Goal: Book appointment/travel/reservation

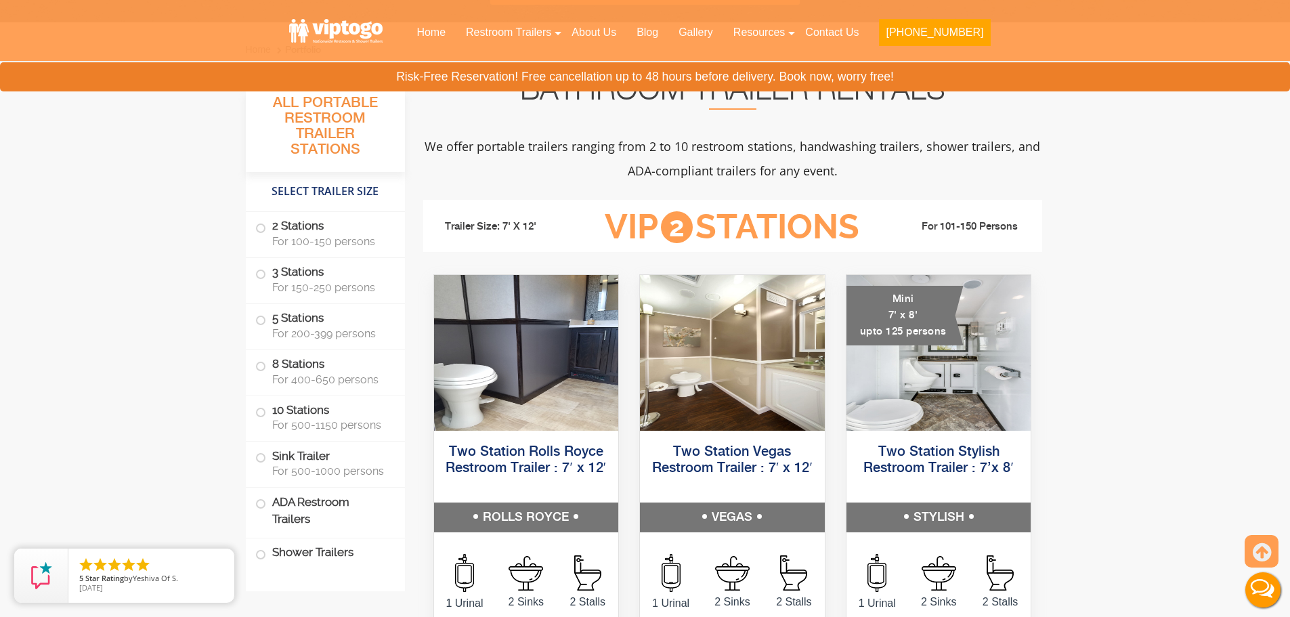
scroll to position [474, 0]
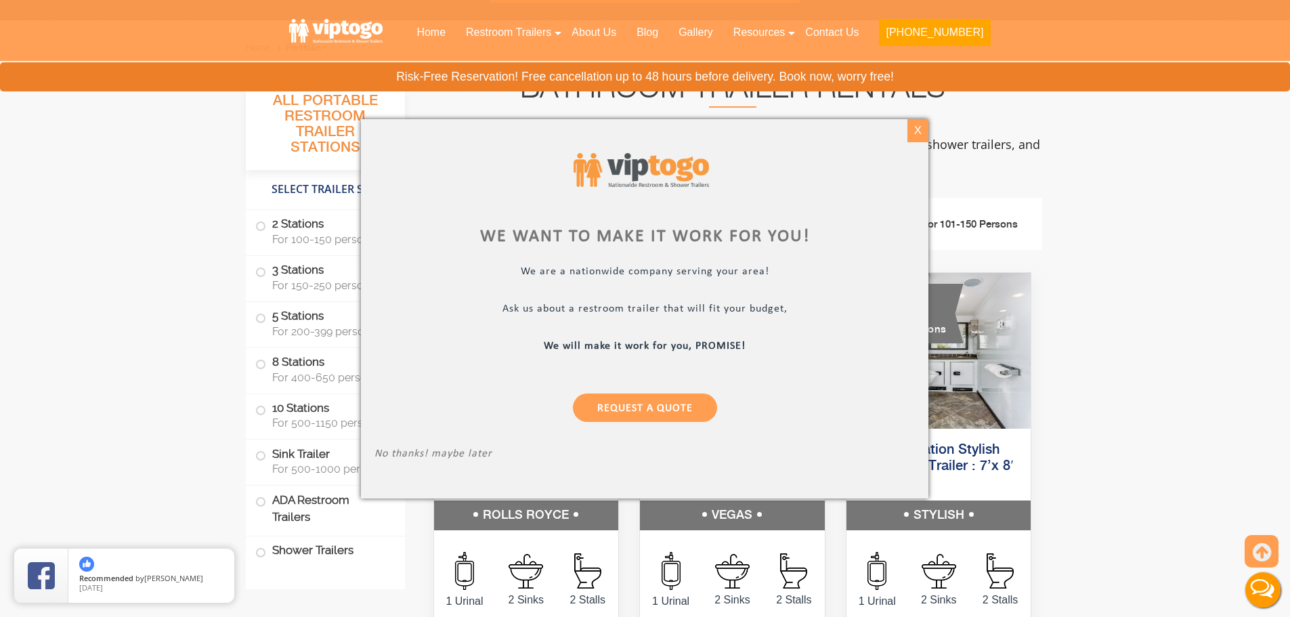
click at [915, 134] on div "X" at bounding box center [917, 130] width 21 height 23
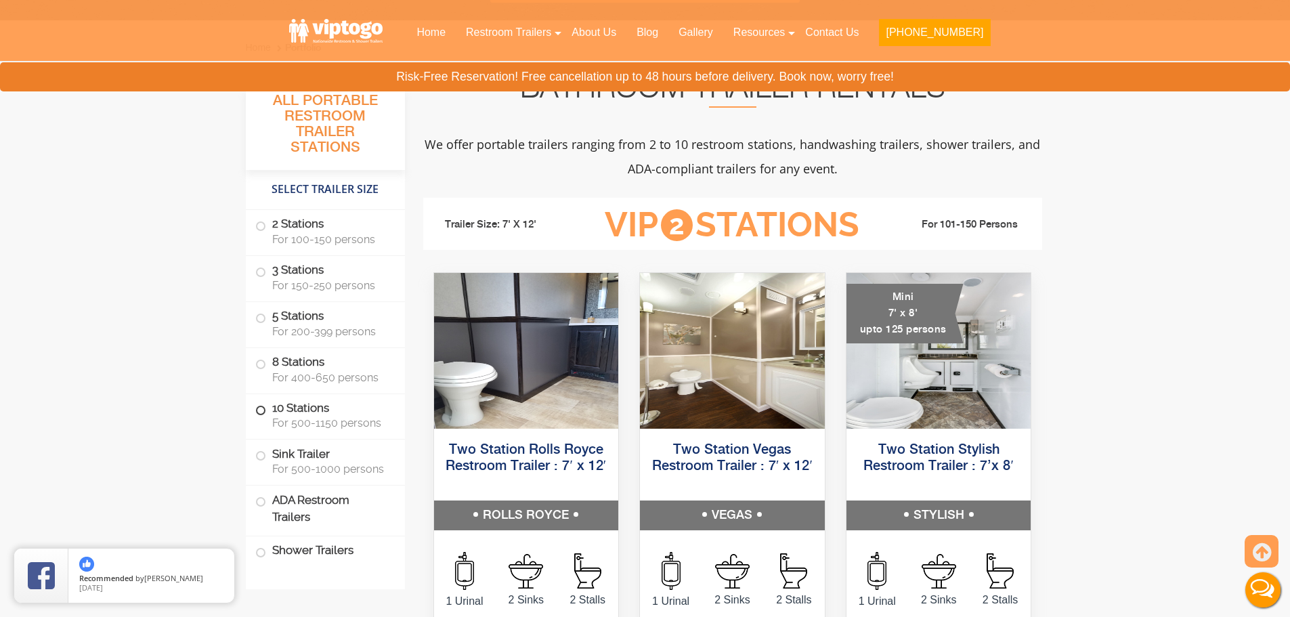
click at [325, 429] on span "For 500-1150 persons" at bounding box center [330, 422] width 116 height 13
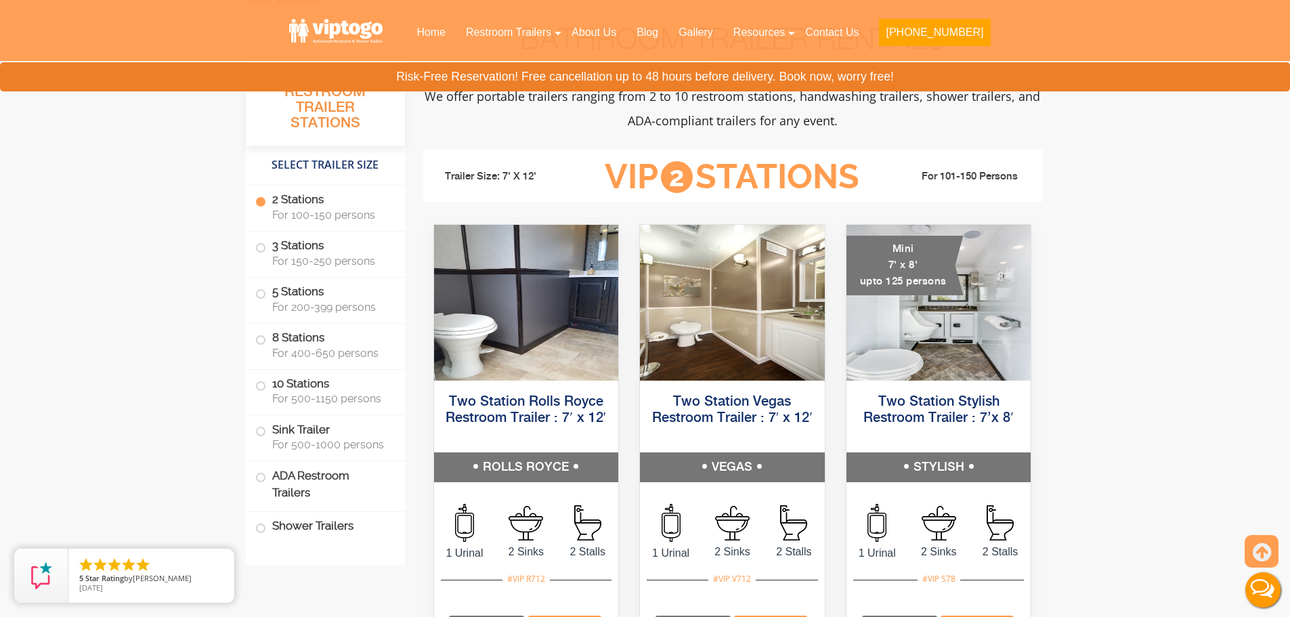
scroll to position [66, 0]
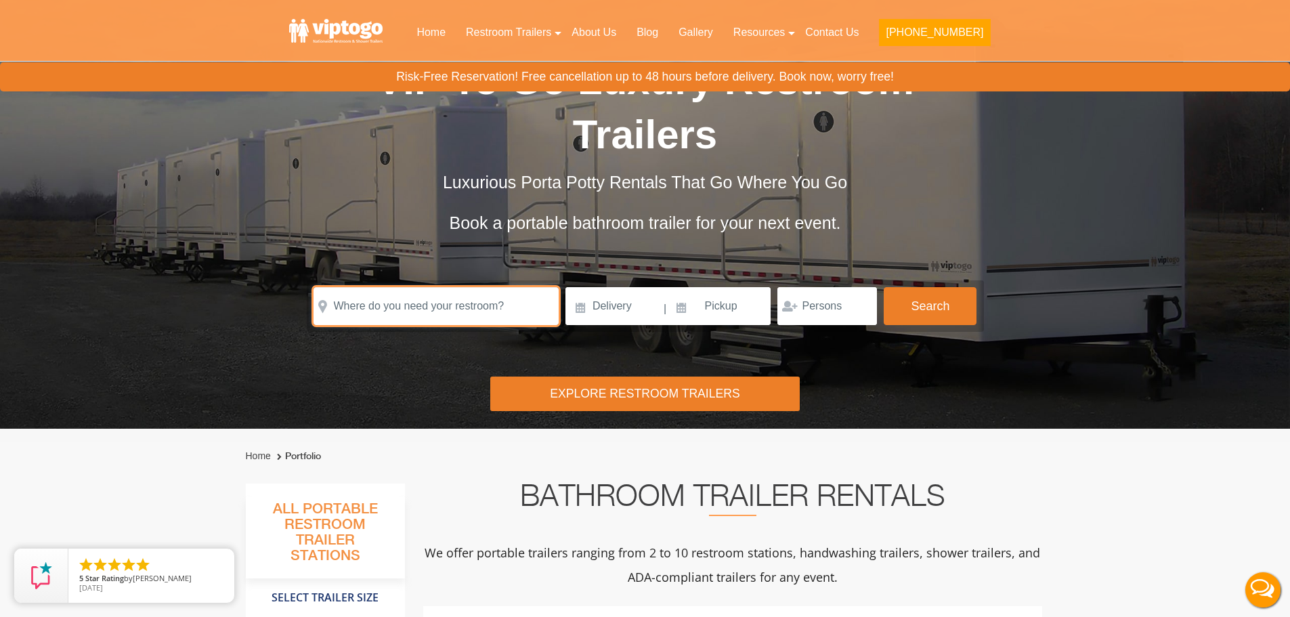
click at [393, 304] on input "text" at bounding box center [435, 306] width 245 height 38
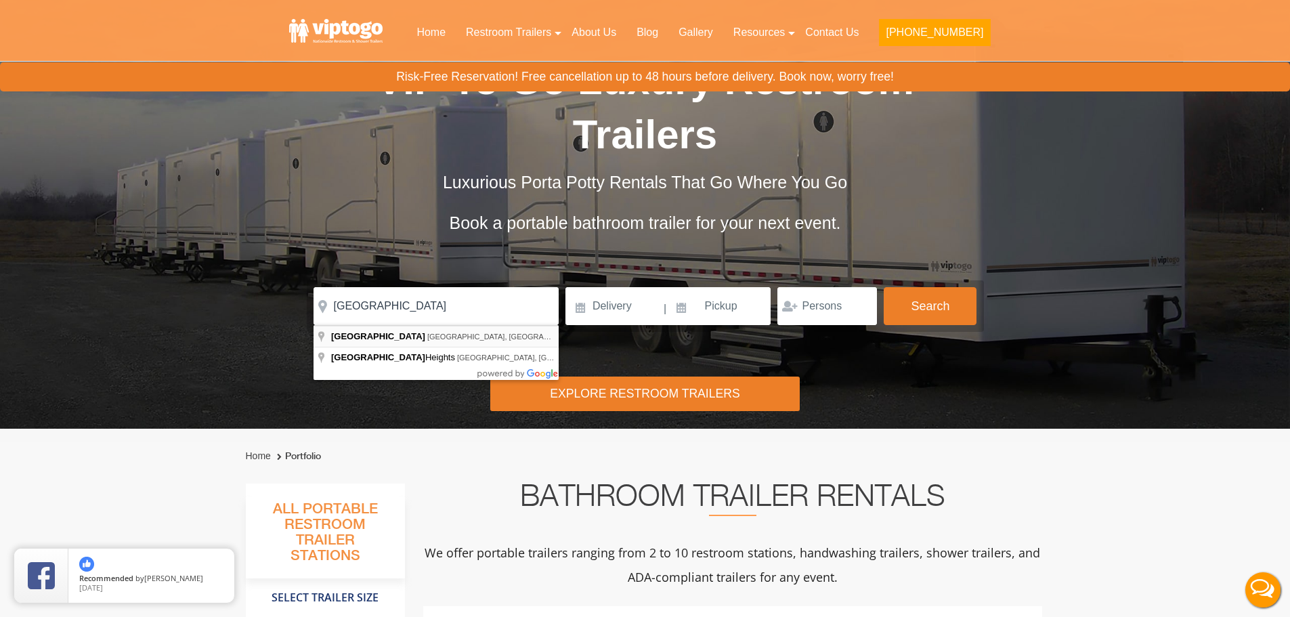
type input "[GEOGRAPHIC_DATA], [GEOGRAPHIC_DATA], [GEOGRAPHIC_DATA]"
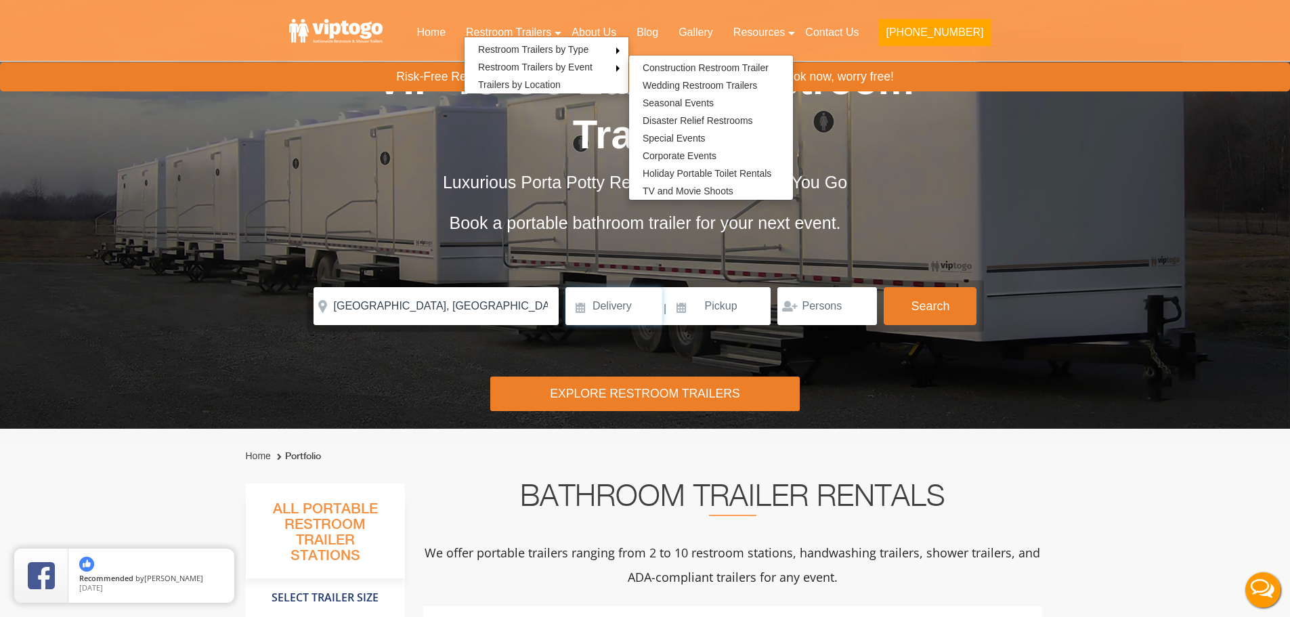
click at [625, 309] on input at bounding box center [613, 306] width 97 height 38
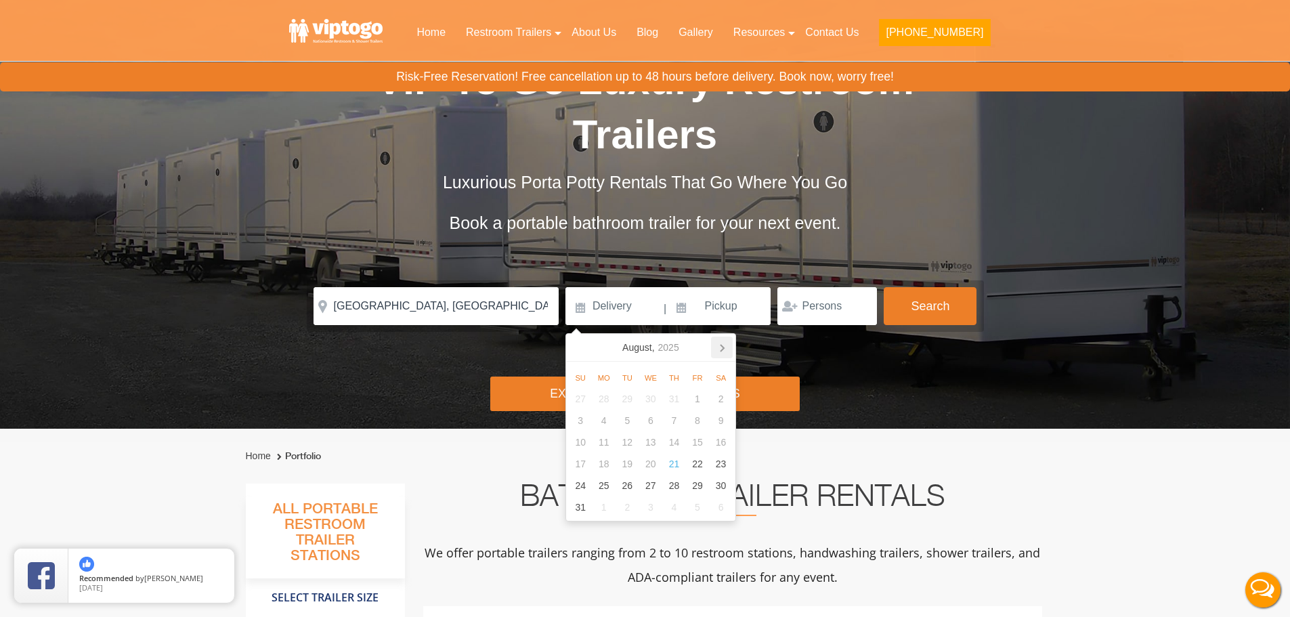
click at [724, 349] on icon at bounding box center [722, 348] width 22 height 22
click at [578, 443] on div "14" at bounding box center [581, 442] width 24 height 22
type input "[DATE]"
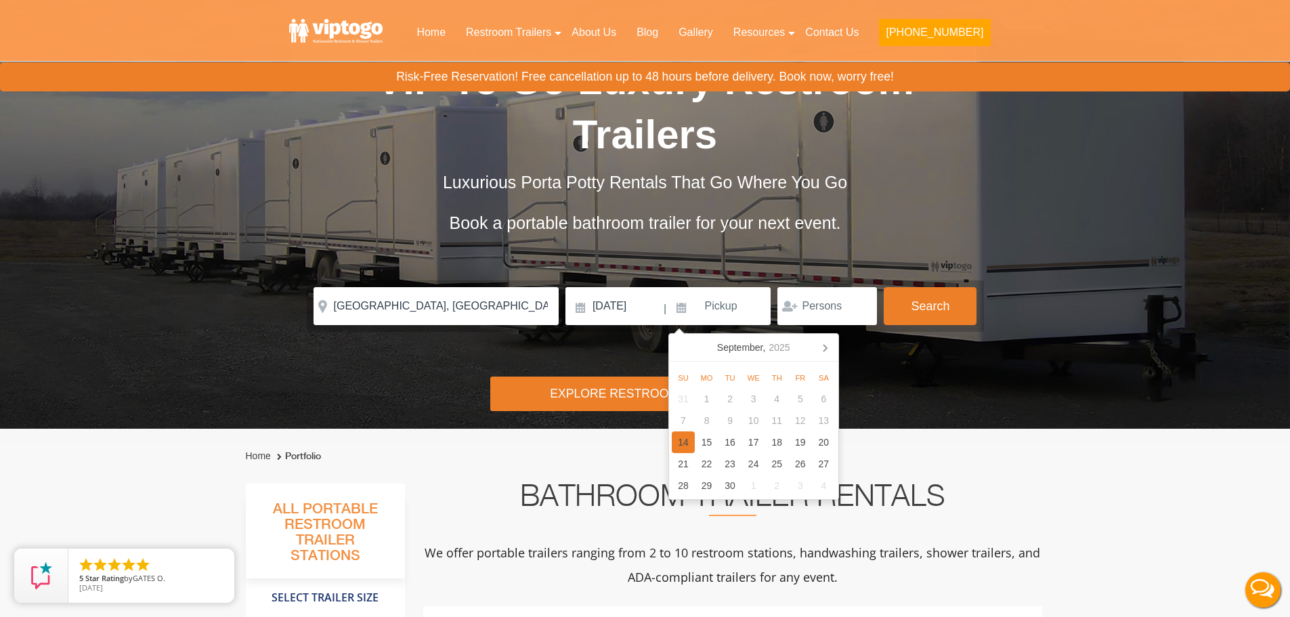
click at [680, 442] on div "14" at bounding box center [684, 442] width 24 height 22
type input "[DATE]"
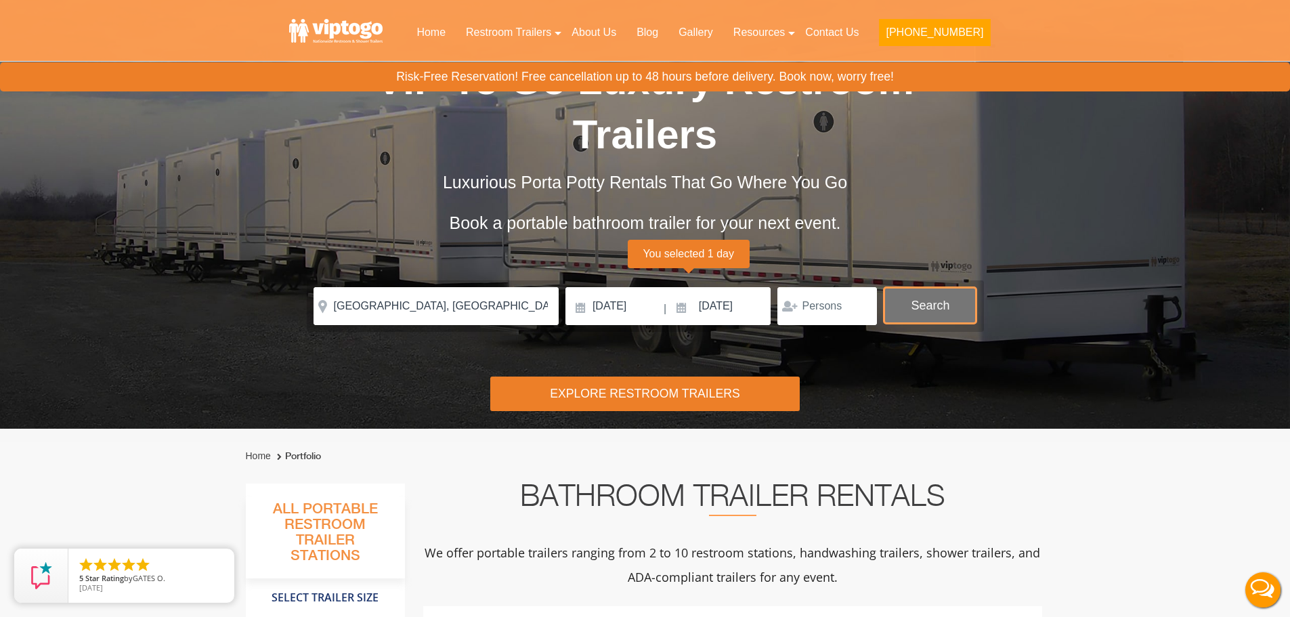
click at [957, 302] on button "Search" at bounding box center [930, 305] width 93 height 37
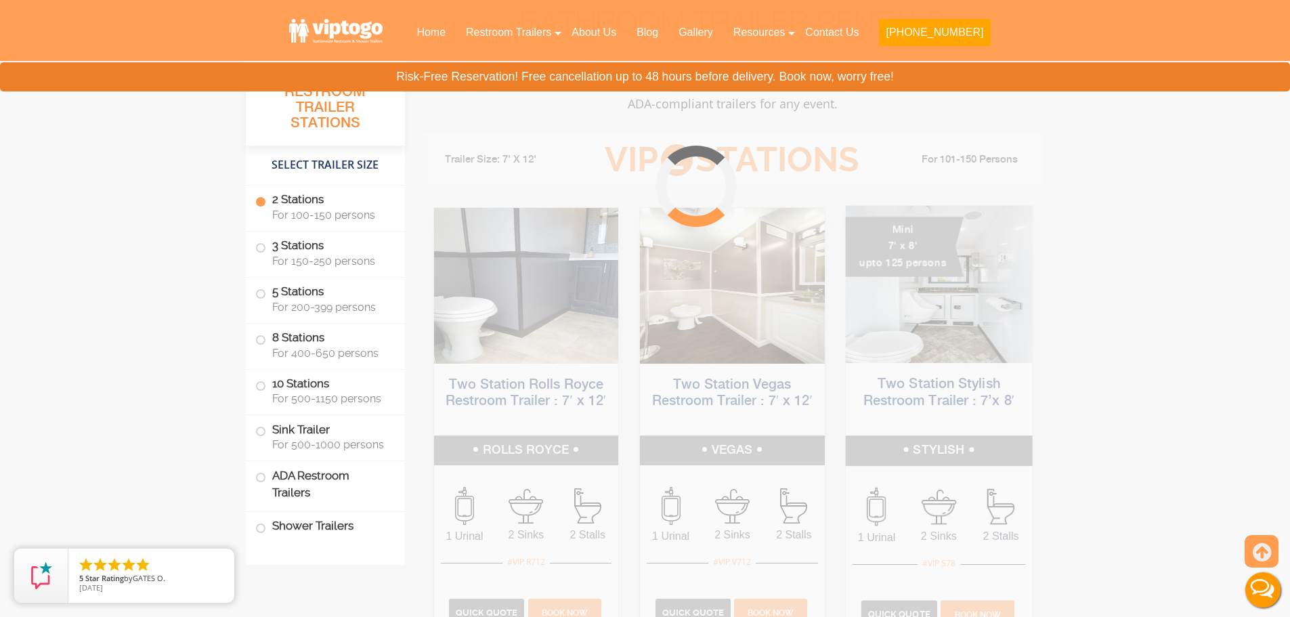
scroll to position [549, 0]
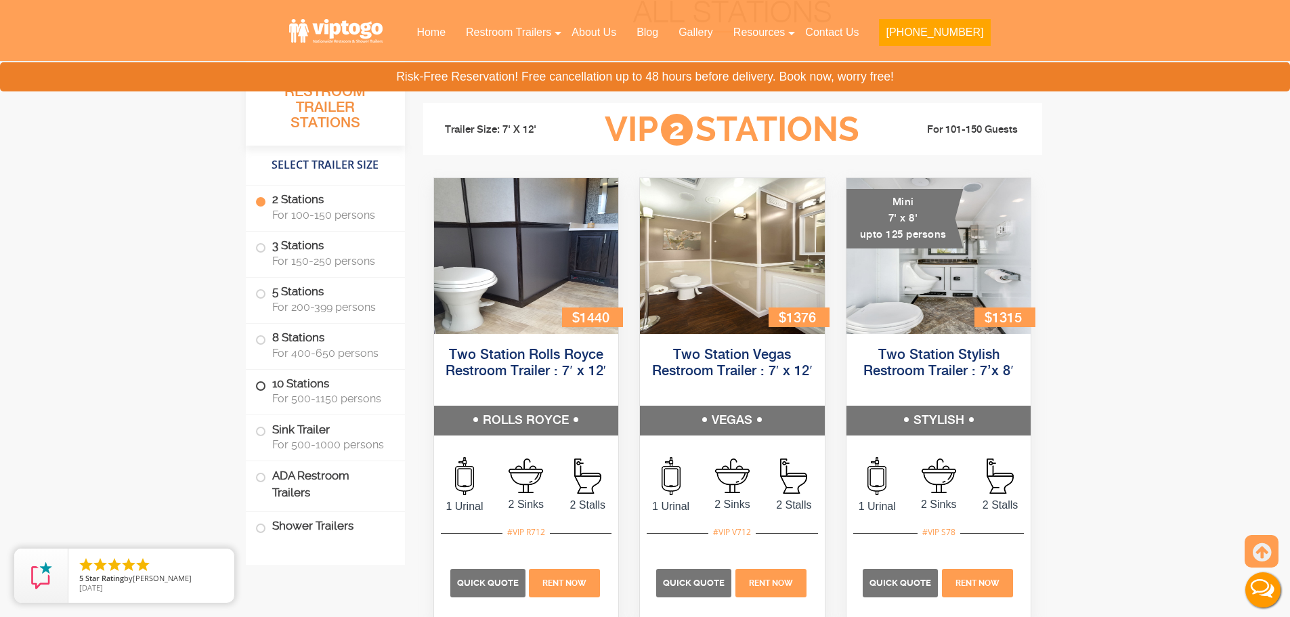
click at [346, 376] on label "10 Stations For 500-1150 persons" at bounding box center [325, 391] width 140 height 42
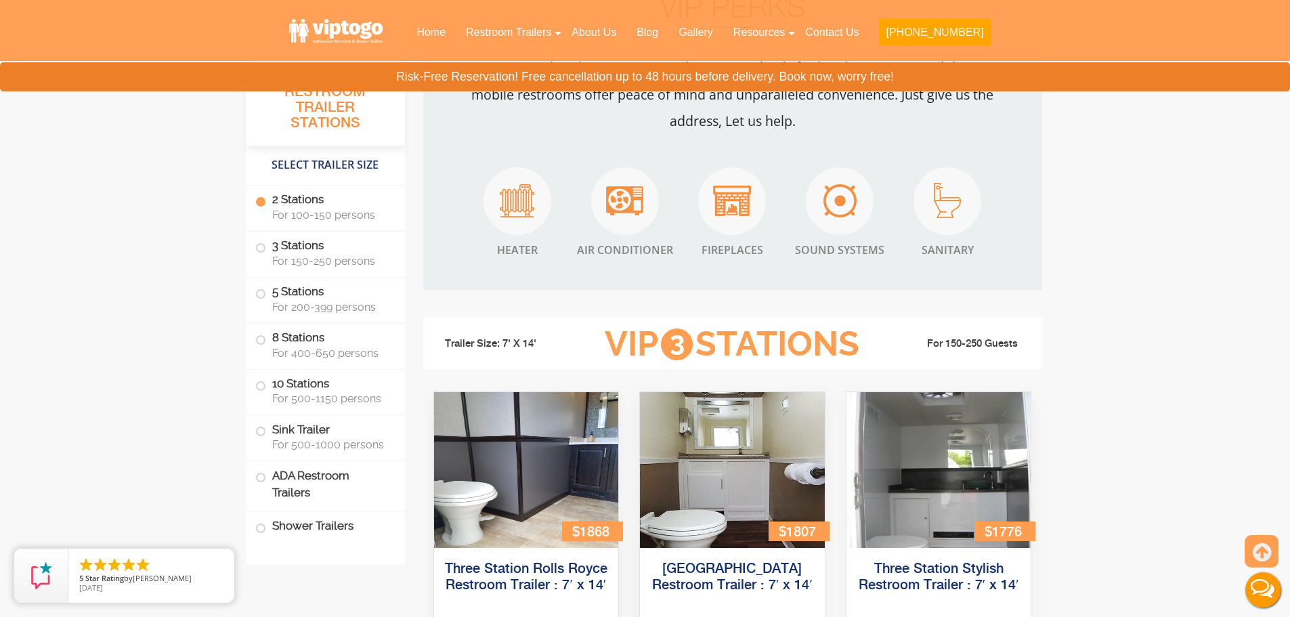
scroll to position [0, 0]
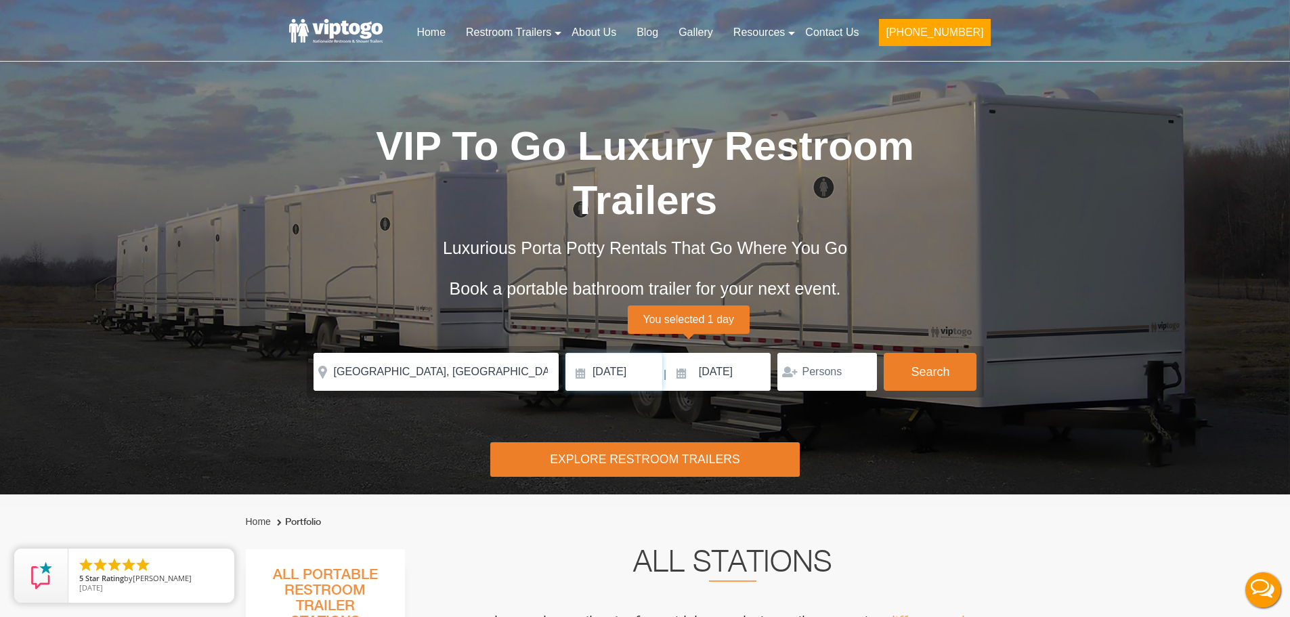
click at [641, 378] on input "[DATE]" at bounding box center [613, 372] width 97 height 38
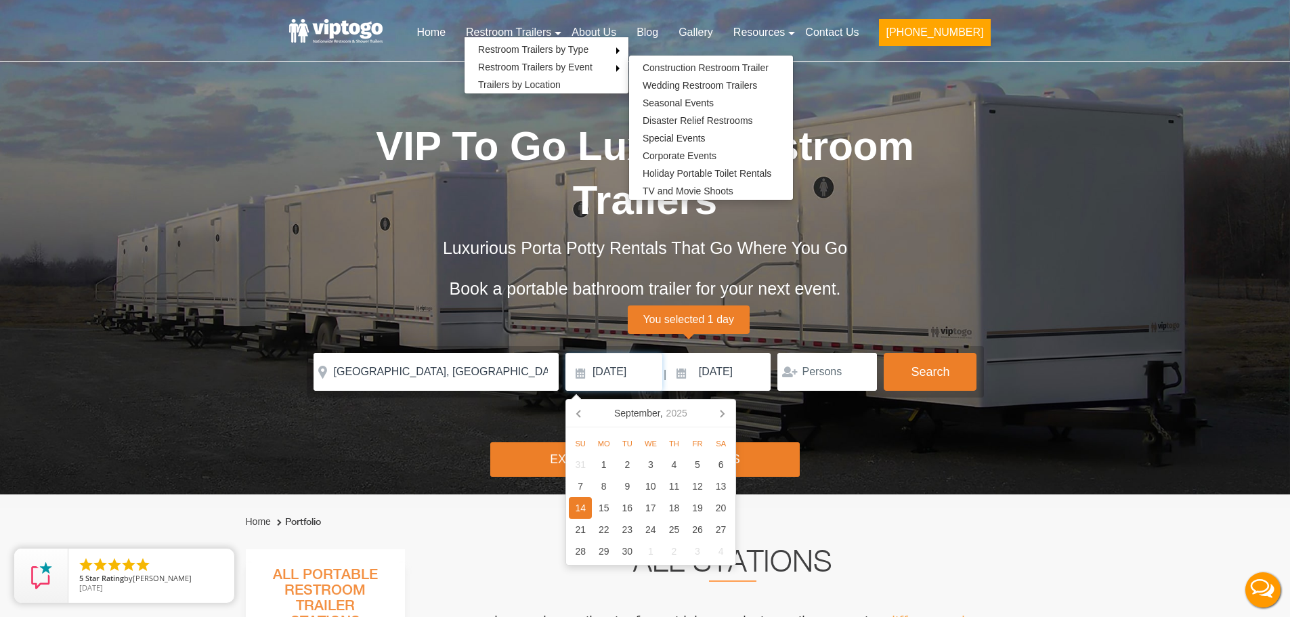
drag, startPoint x: 639, startPoint y: 368, endPoint x: 647, endPoint y: 368, distance: 8.8
click at [639, 368] on input "[DATE]" at bounding box center [613, 372] width 97 height 38
